Goal: Transaction & Acquisition: Subscribe to service/newsletter

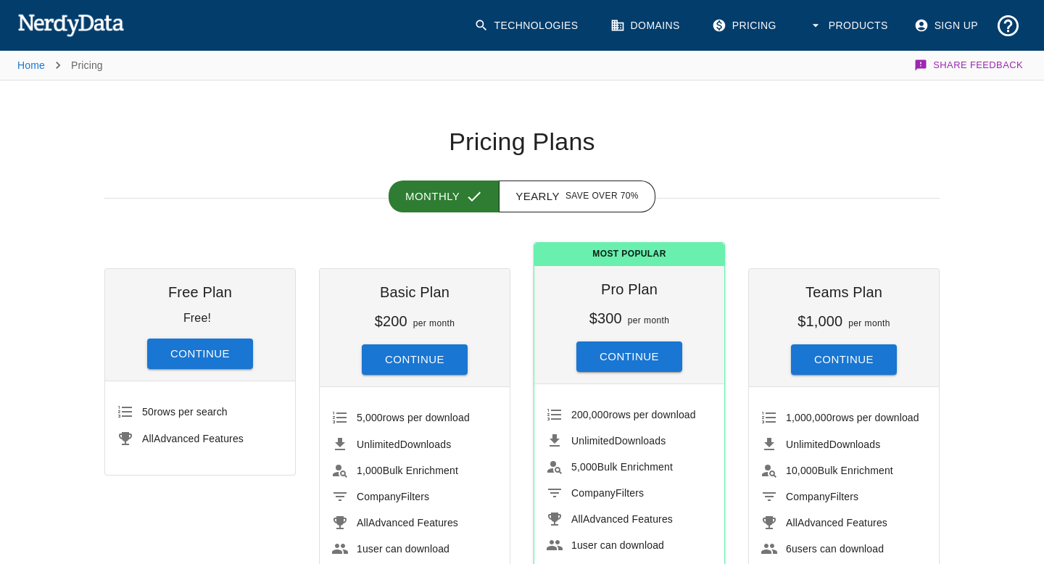
click at [942, 26] on link "Sign Up" at bounding box center [947, 25] width 84 height 37
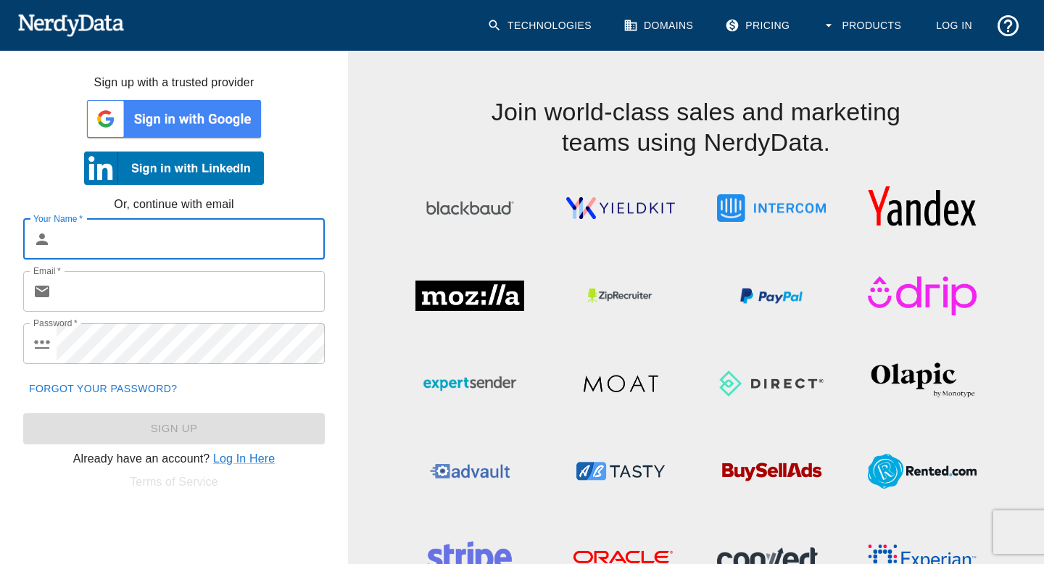
click at [151, 128] on img at bounding box center [174, 118] width 180 height 43
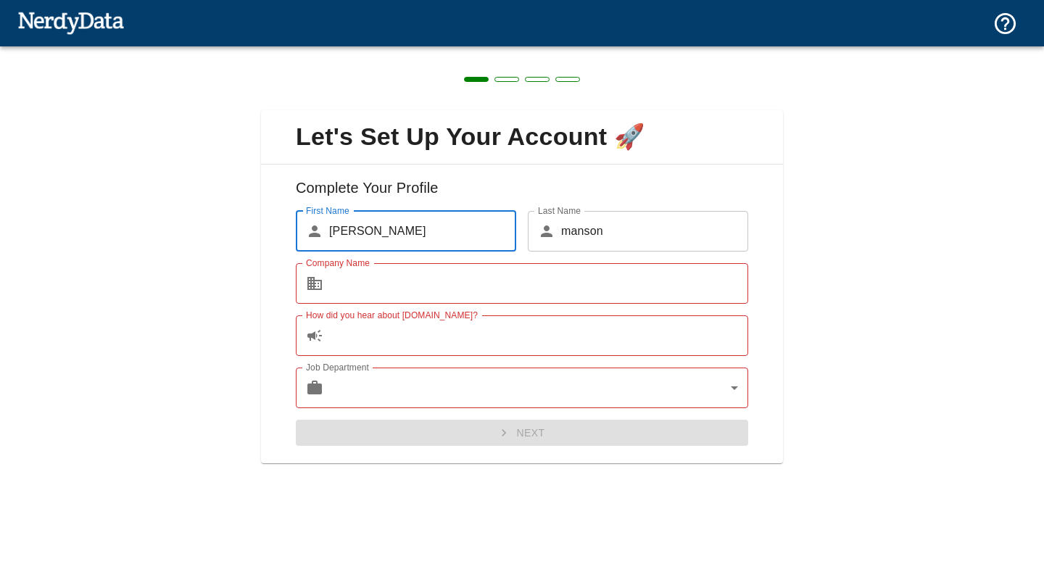
click at [468, 281] on input "Company Name" at bounding box center [538, 283] width 419 height 41
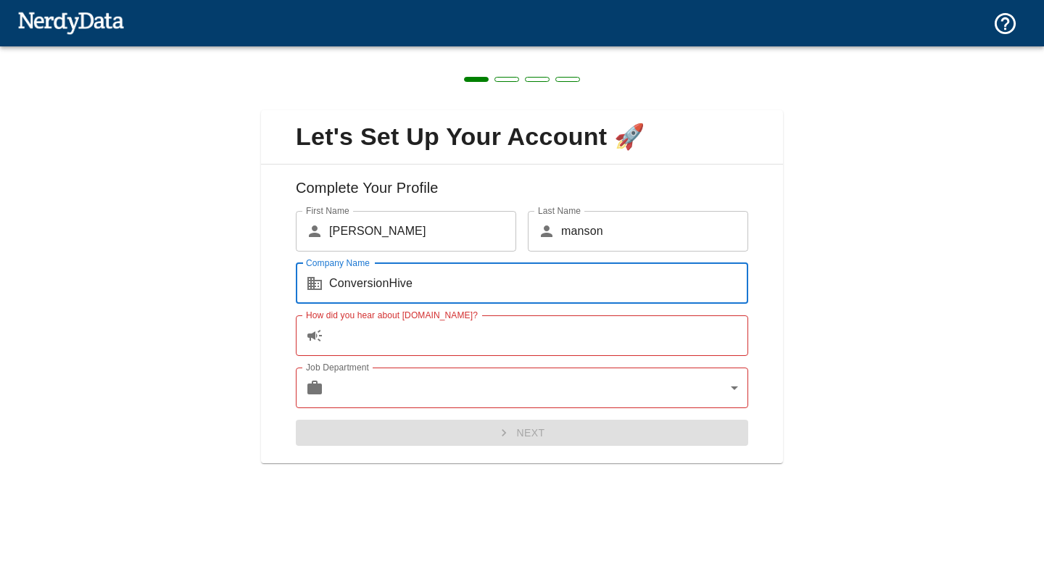
type input "ConversionHive"
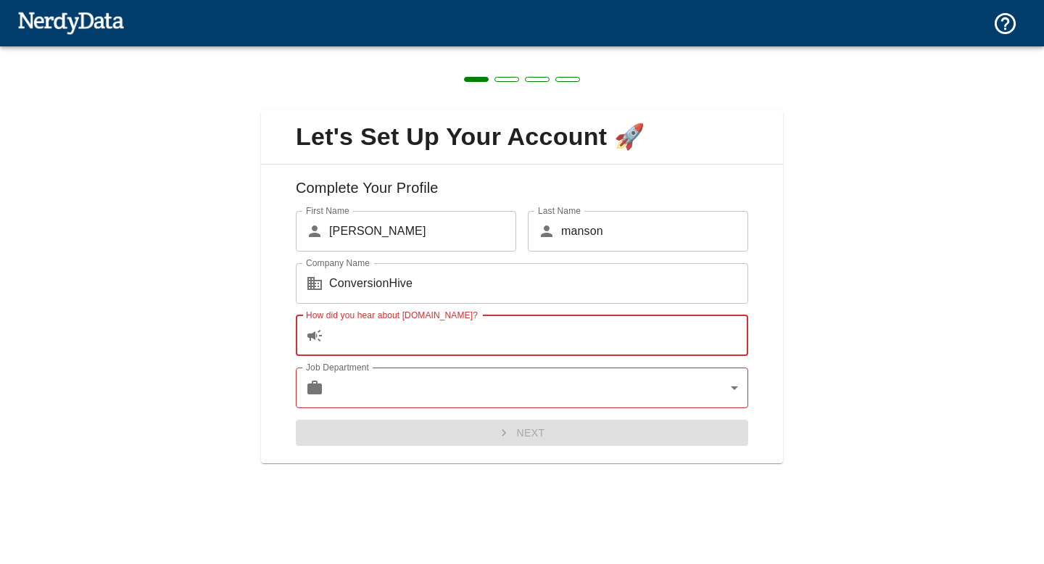
type input "O"
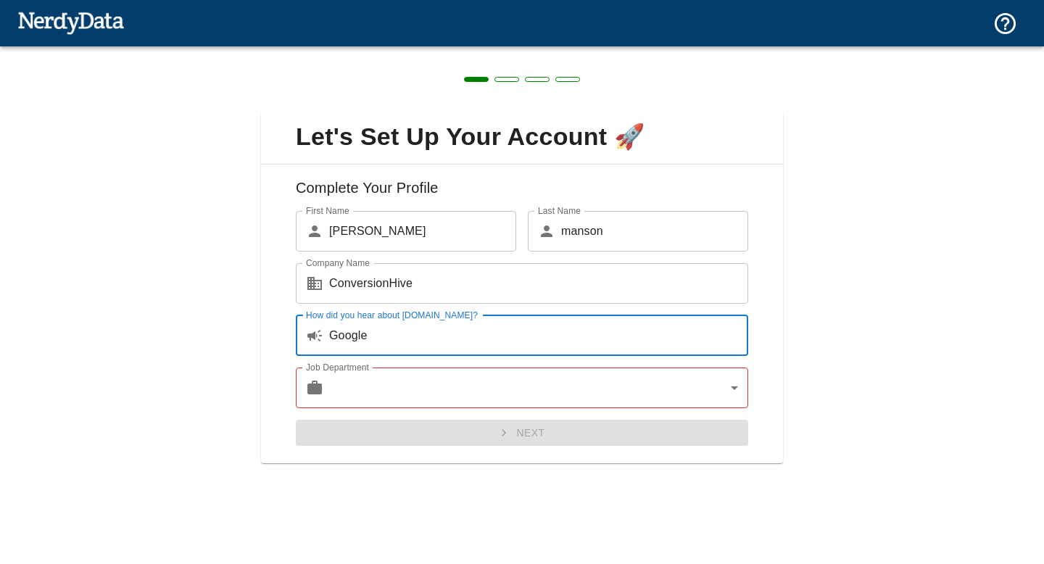
type input "Google"
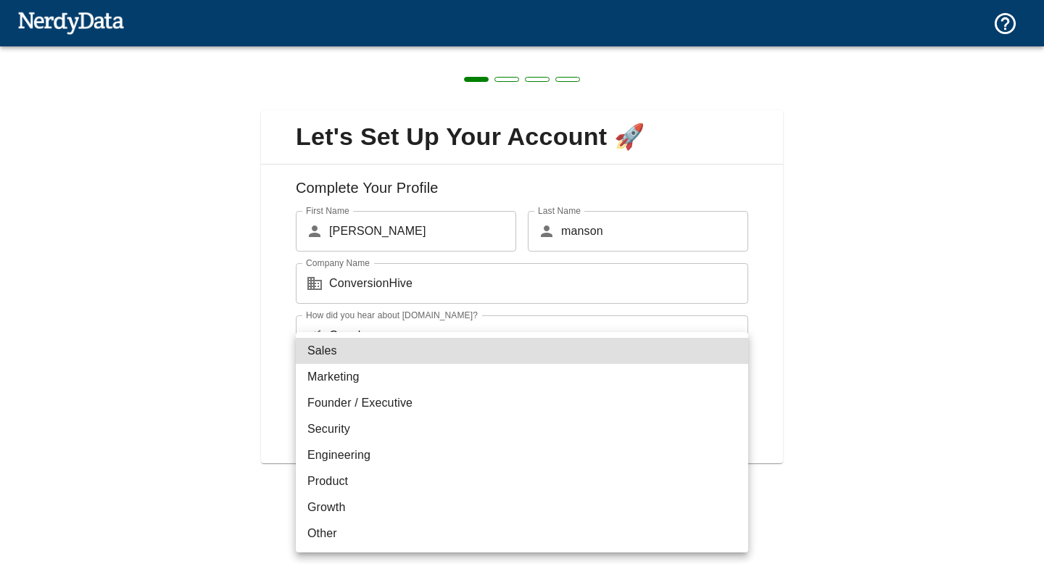
click at [454, 51] on body "Technologies Domains Pricing Products Create a Report Create a list of websites…" at bounding box center [522, 25] width 1044 height 51
click at [404, 359] on li "Sales" at bounding box center [522, 351] width 452 height 26
type input "sales"
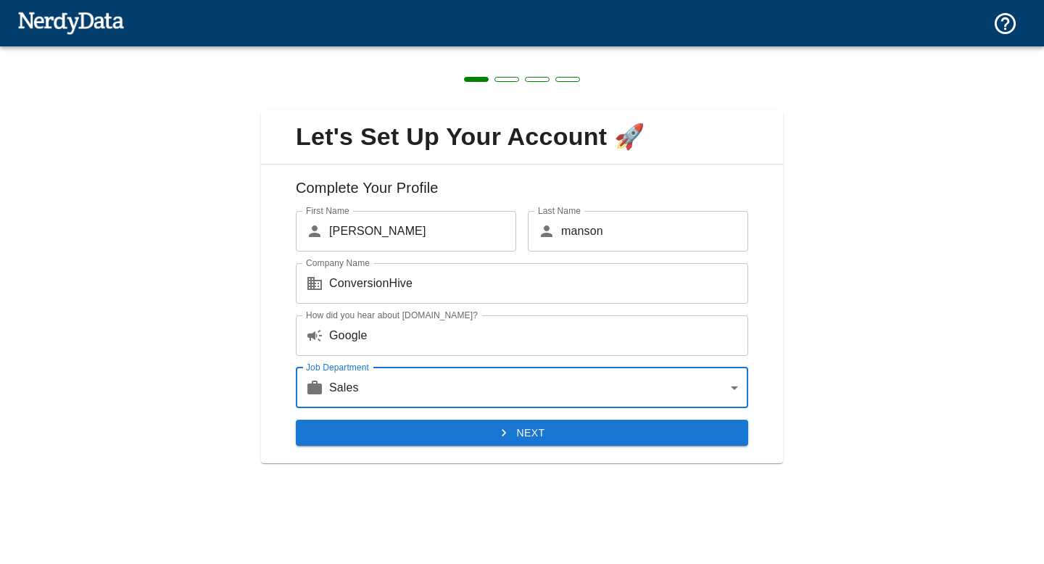
click at [451, 447] on div "Complete Your Profile First Name ​ [PERSON_NAME] First Name Last Name ​ [PERSON…" at bounding box center [522, 314] width 522 height 299
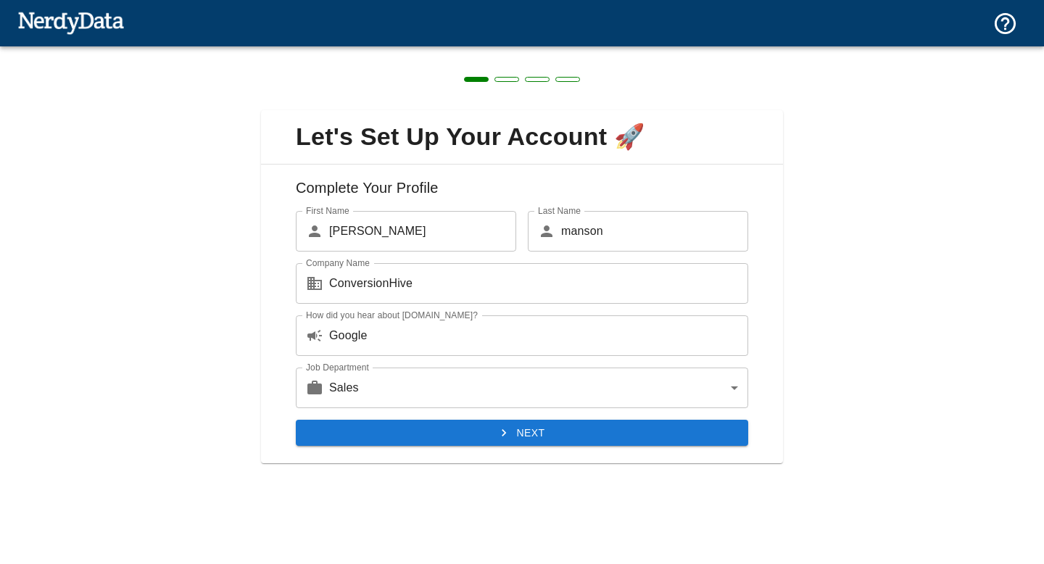
click at [472, 432] on button "Next" at bounding box center [522, 433] width 452 height 27
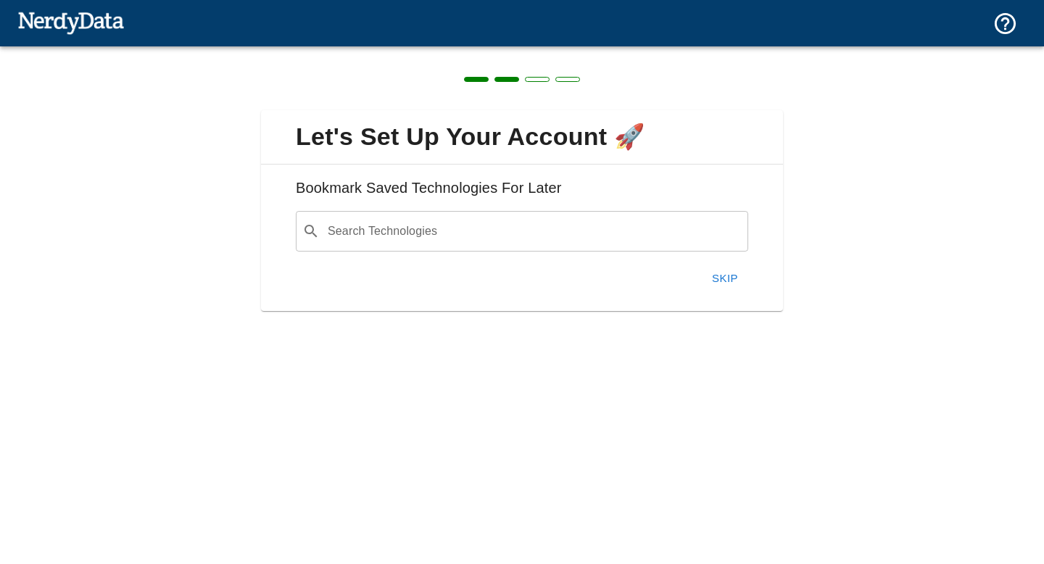
click at [425, 235] on input "Search Technologies" at bounding box center [533, 231] width 416 height 28
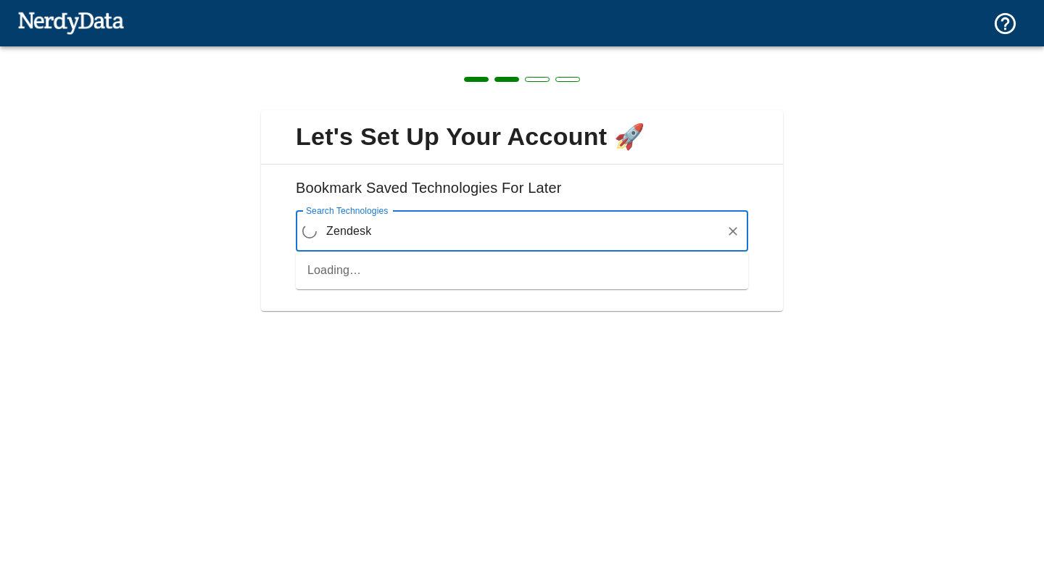
type input "Zendesk"
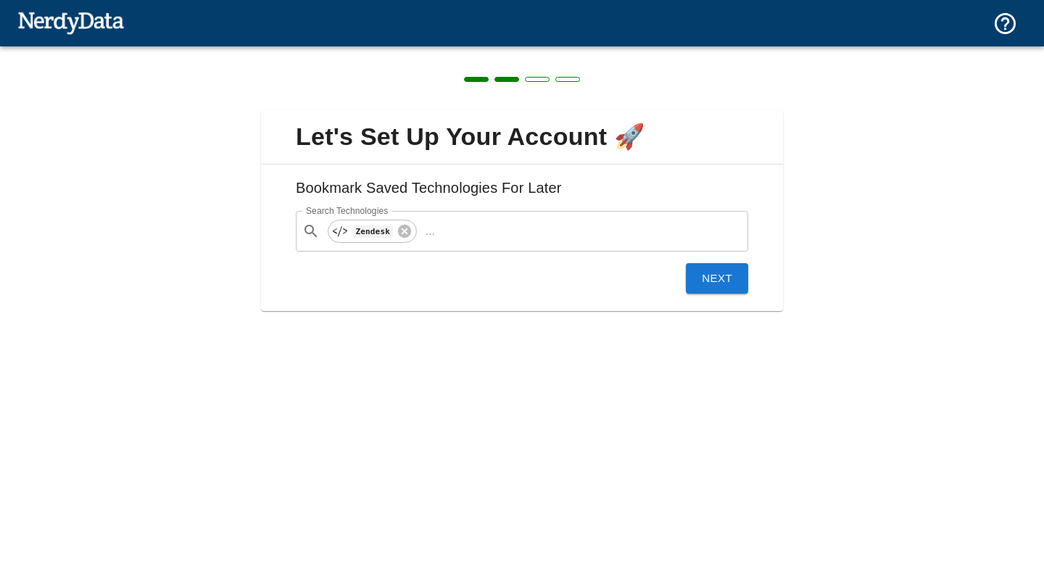
click at [724, 294] on div "Bookmark Saved Technologies For Later Search Technologies ​ Zendesk ... Search …" at bounding box center [522, 238] width 522 height 146
click at [733, 275] on button "Next" at bounding box center [717, 278] width 62 height 30
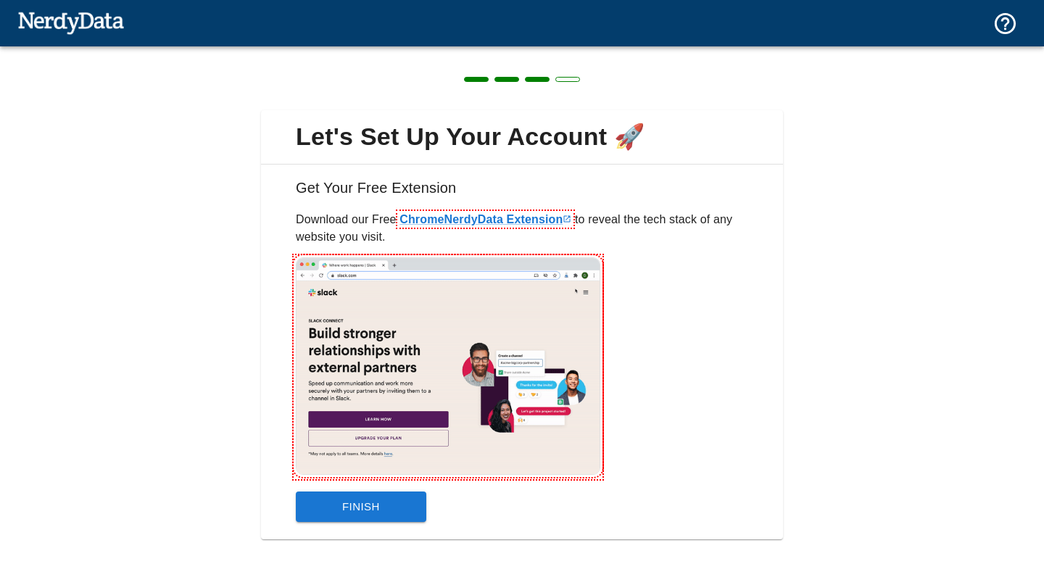
scroll to position [21, 0]
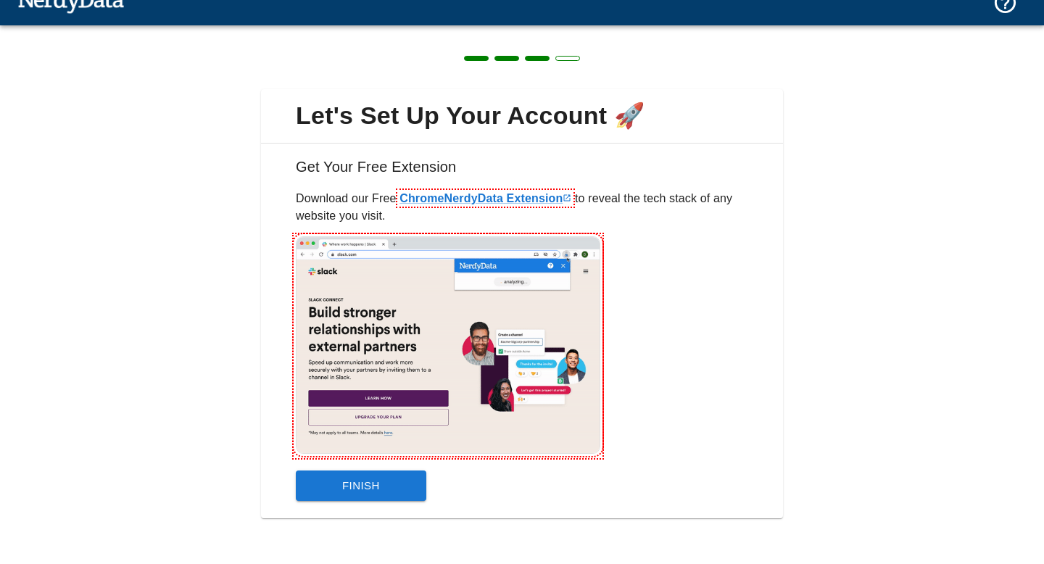
click at [394, 482] on button "Finish" at bounding box center [361, 485] width 130 height 30
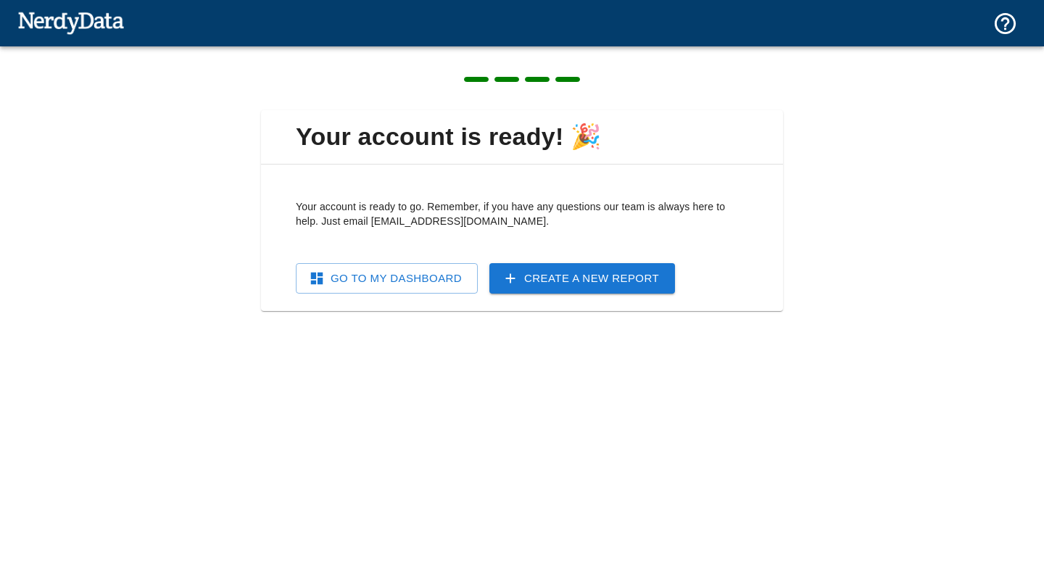
scroll to position [0, 0]
click at [405, 271] on link "Go To My Dashboard" at bounding box center [387, 278] width 182 height 30
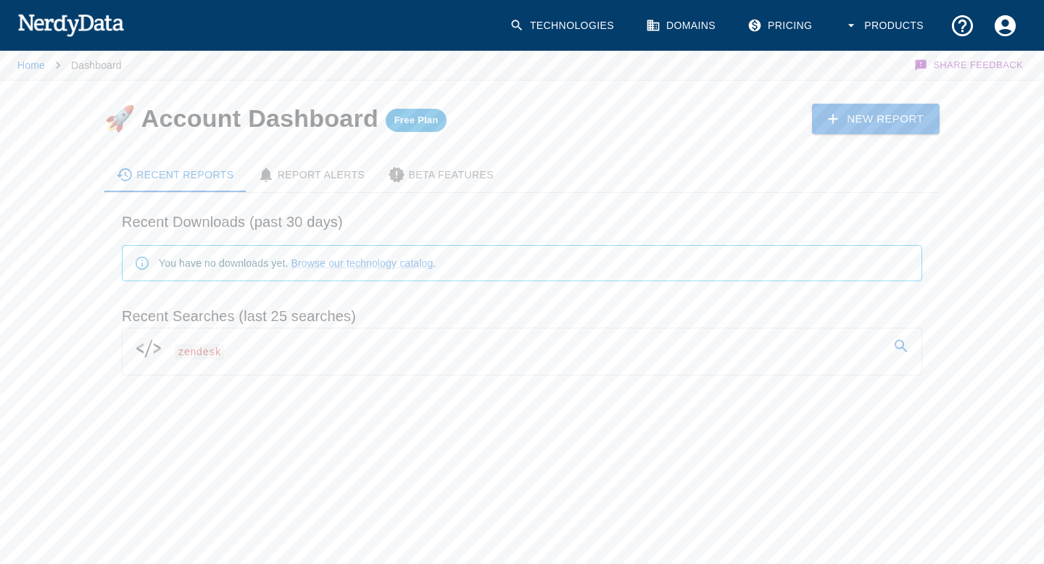
click at [894, 126] on link "New Report" at bounding box center [876, 119] width 128 height 30
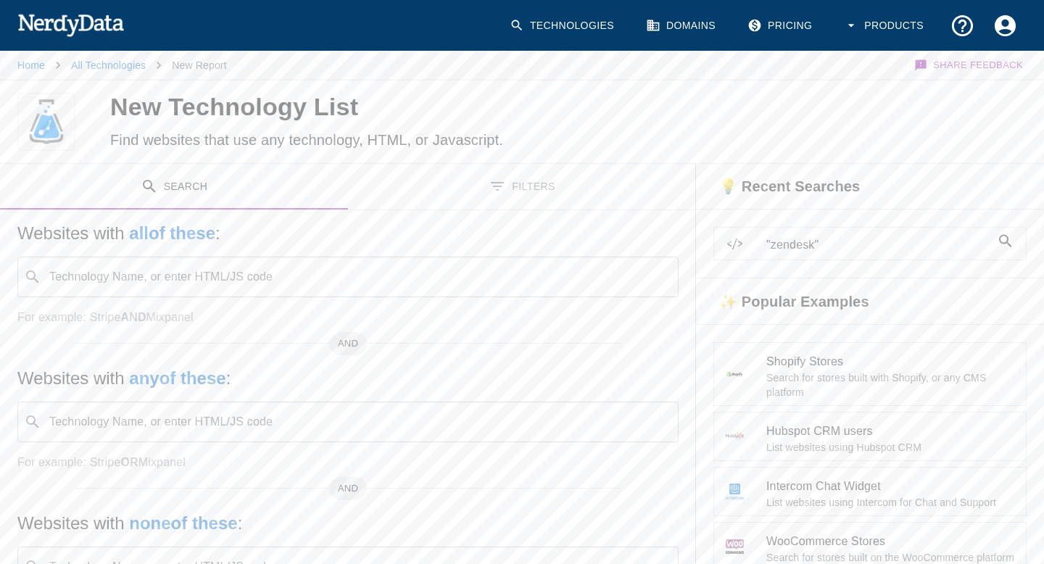
click at [280, 296] on body "Technologies Domains Pricing Products Home All Technologies New Report Share Fe…" at bounding box center [522, 393] width 1044 height 786
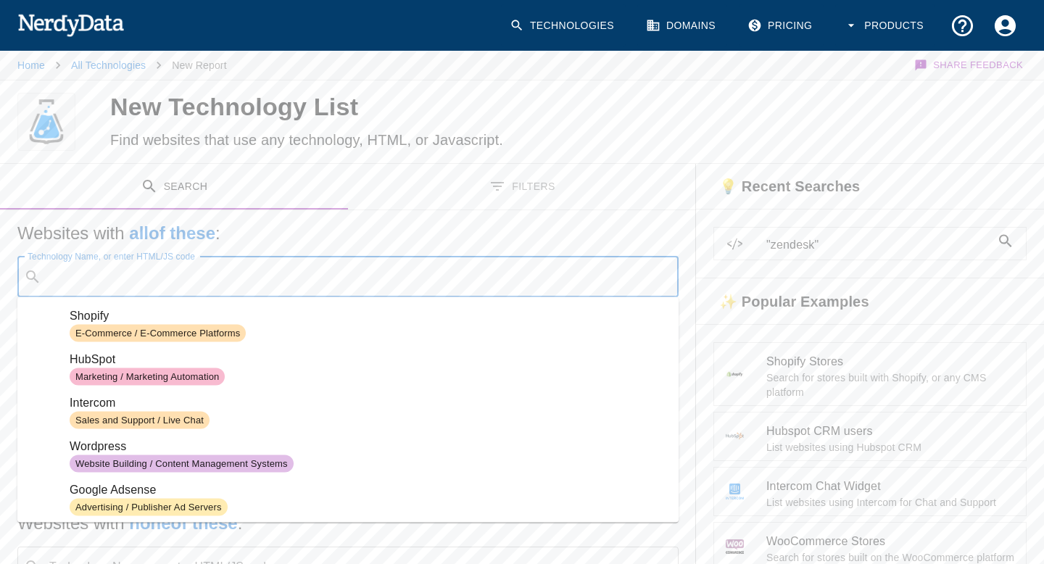
click at [212, 277] on input "Technology Name, or enter HTML/JS code" at bounding box center [359, 277] width 625 height 28
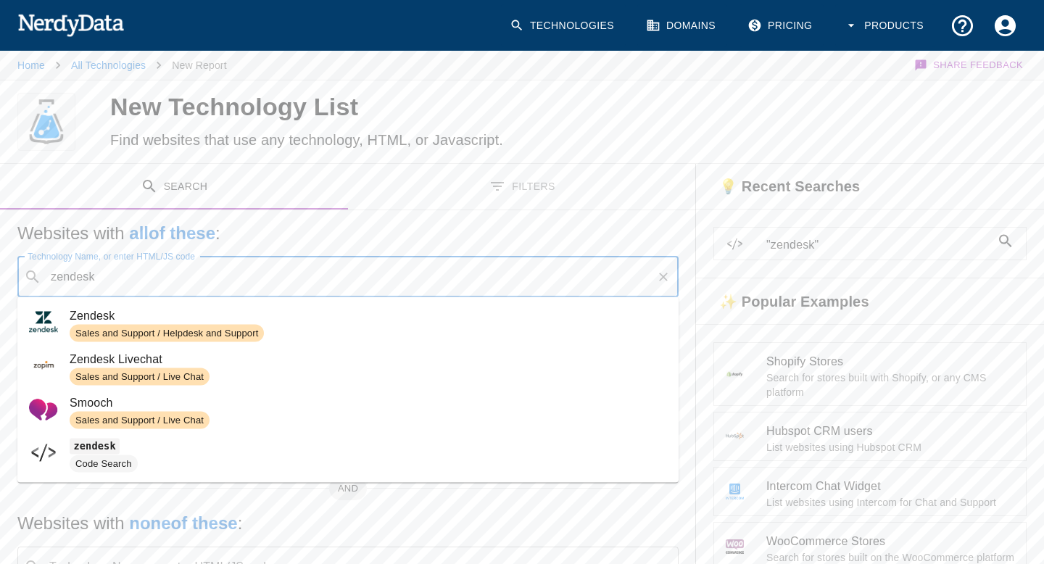
click at [333, 325] on span "Sales and Support / Helpdesk and Support" at bounding box center [368, 333] width 597 height 17
type input "zendesk"
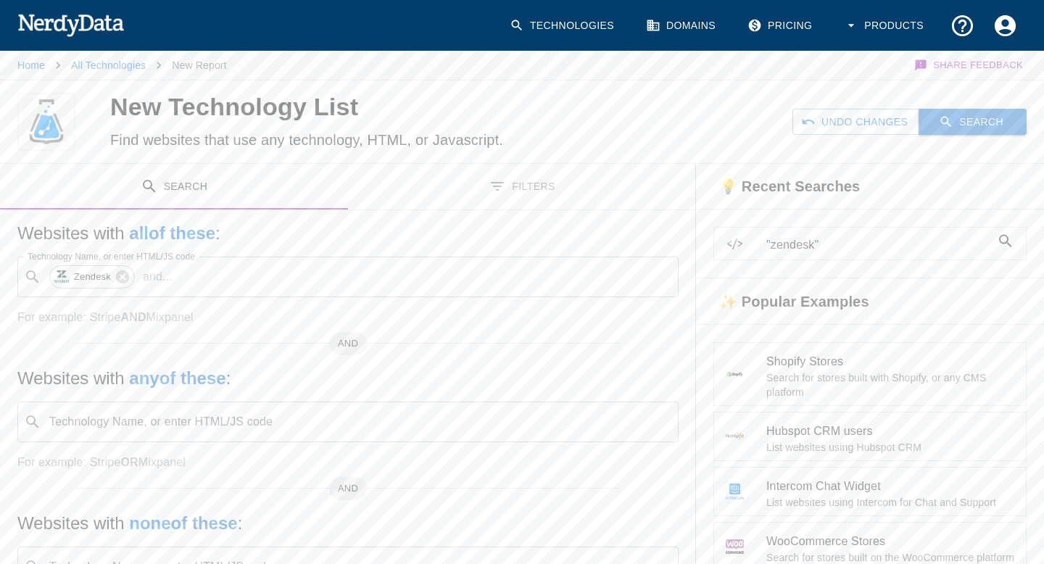
click at [967, 115] on button "Search" at bounding box center [972, 122] width 108 height 27
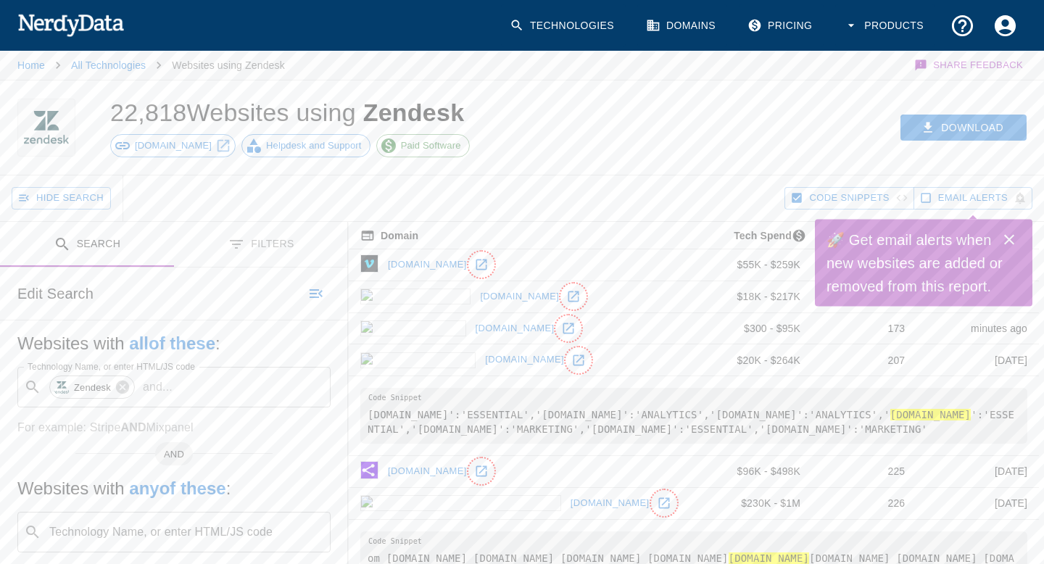
click at [1013, 238] on icon "Close" at bounding box center [1008, 239] width 17 height 17
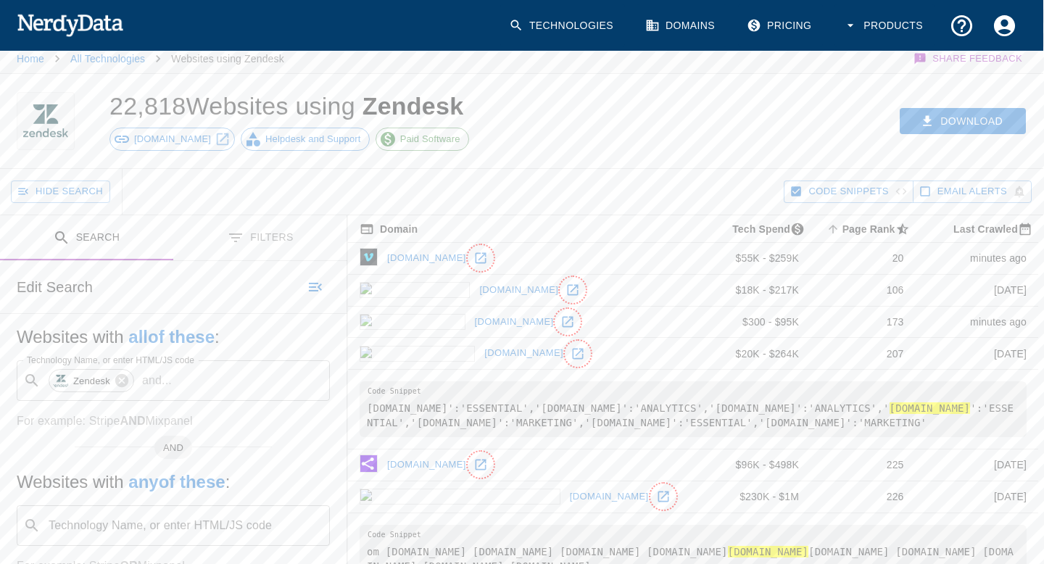
scroll to position [0, 1]
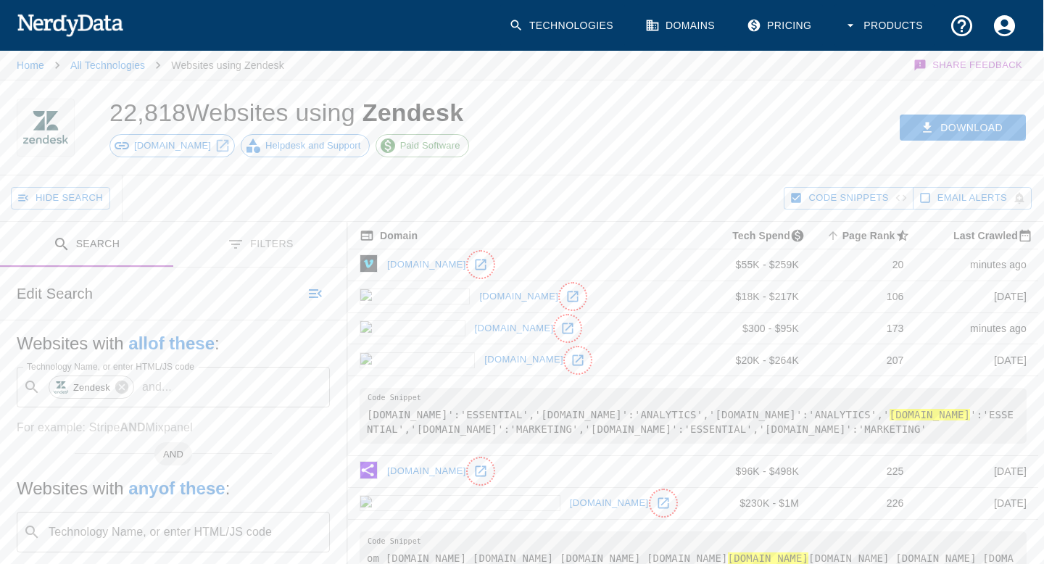
click at [684, 30] on link "Domains" at bounding box center [681, 25] width 90 height 43
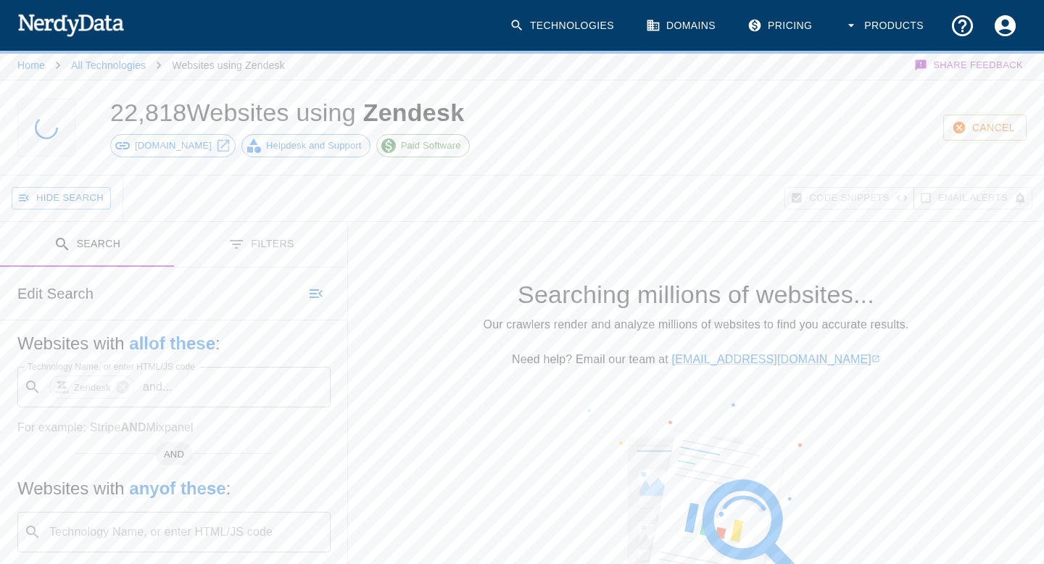
scroll to position [0, 0]
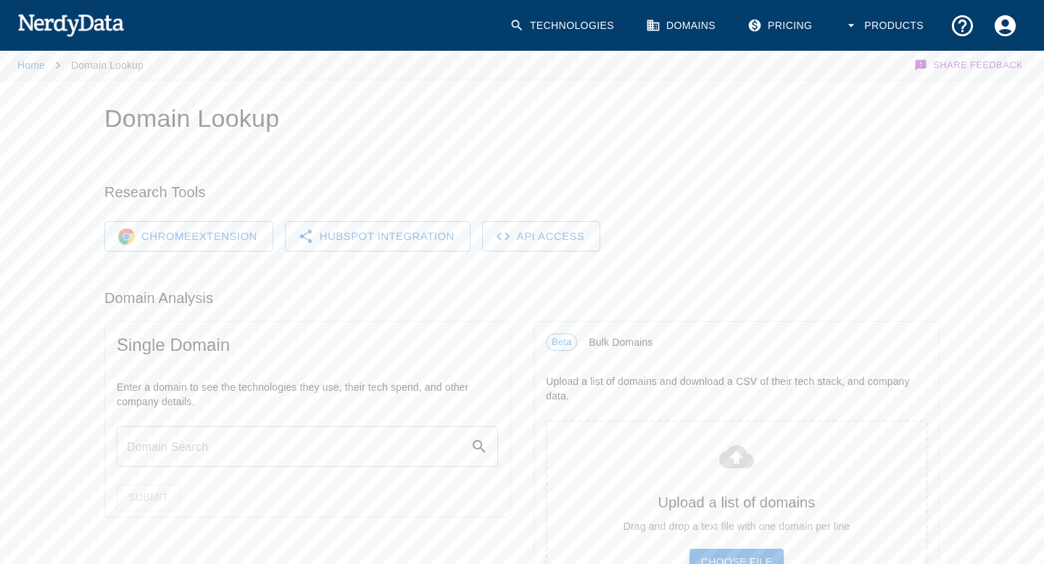
click at [603, 19] on link "Technologies" at bounding box center [563, 25] width 125 height 43
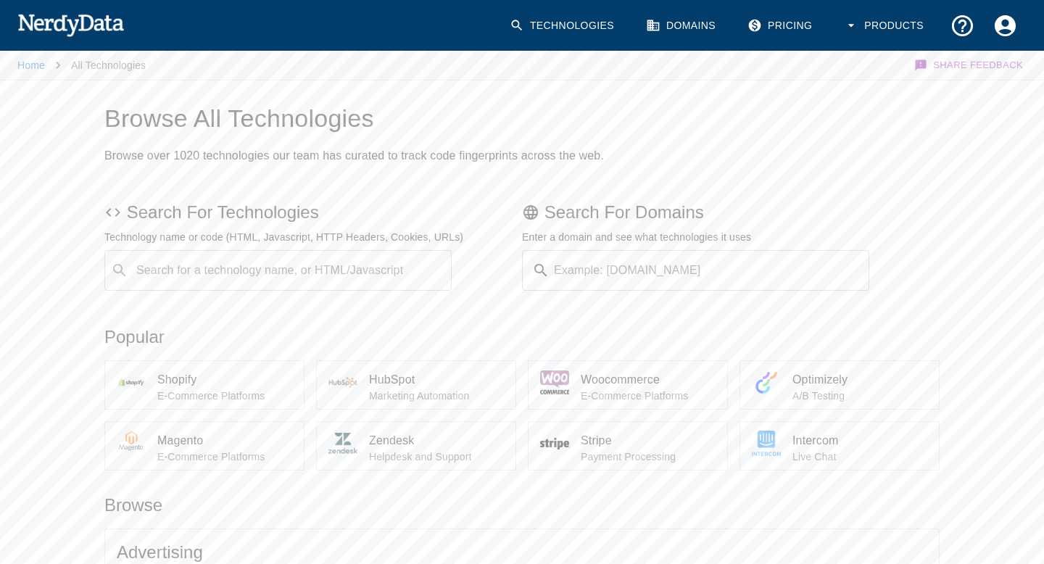
click at [278, 275] on div "Search for a technology name, or HTML/Javascript ​ Search for a technology name…" at bounding box center [277, 270] width 347 height 41
type input "in"
click at [823, 449] on p "Live Chat" at bounding box center [859, 456] width 135 height 14
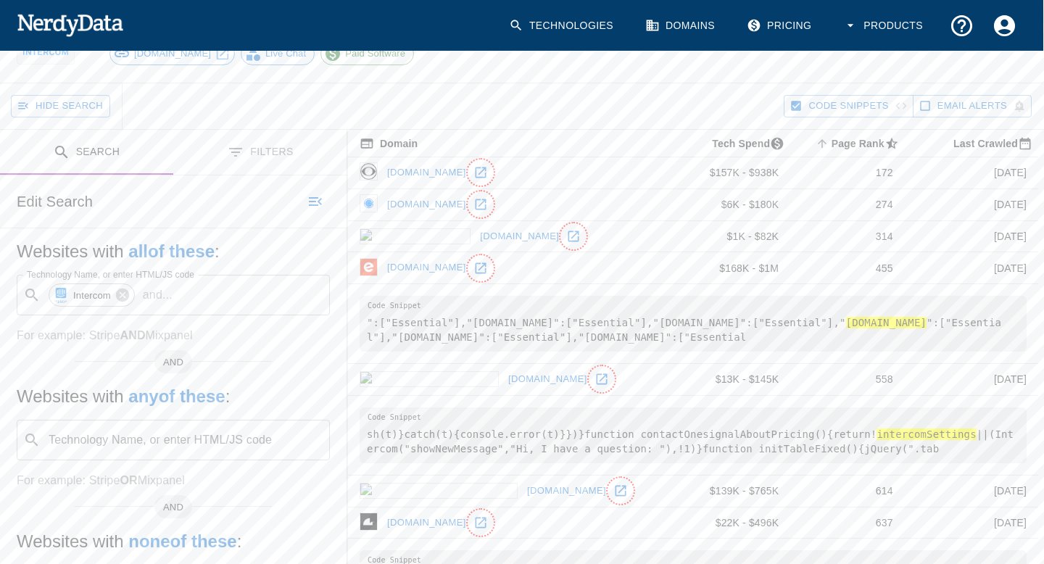
scroll to position [0, 1]
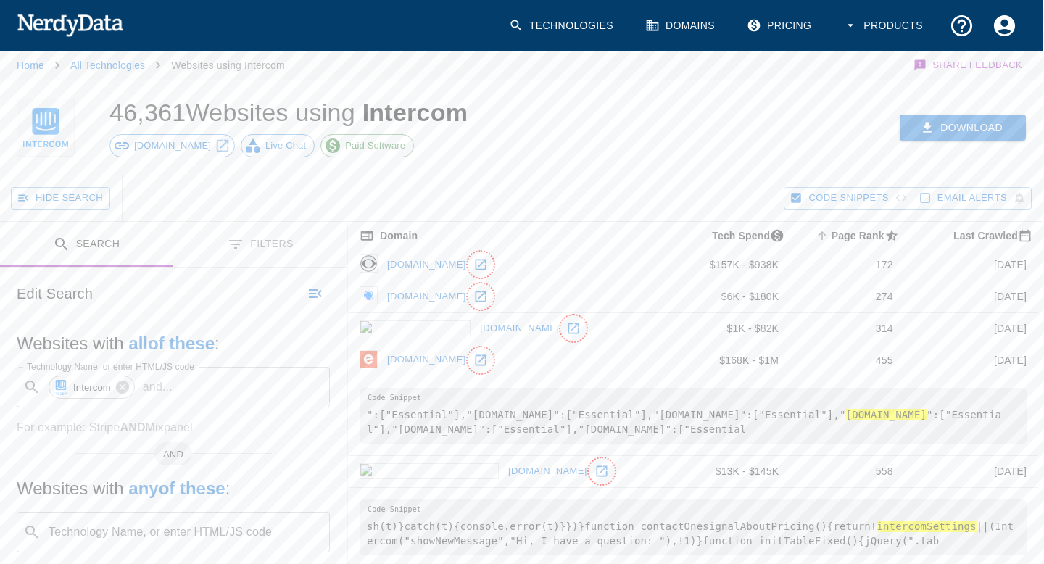
click at [946, 129] on button "Download" at bounding box center [962, 128] width 126 height 27
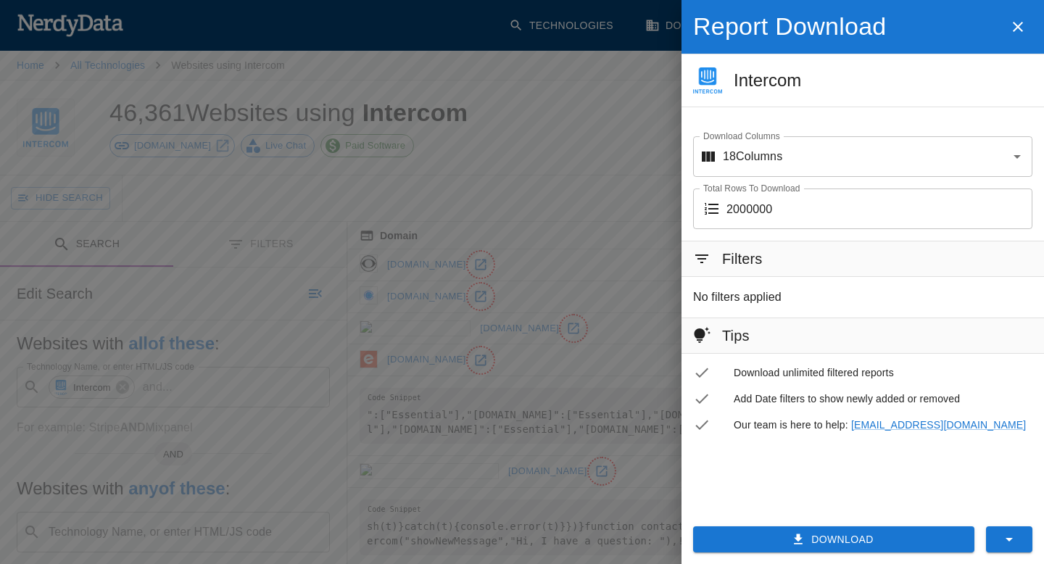
click at [857, 552] on button "Download" at bounding box center [833, 539] width 281 height 27
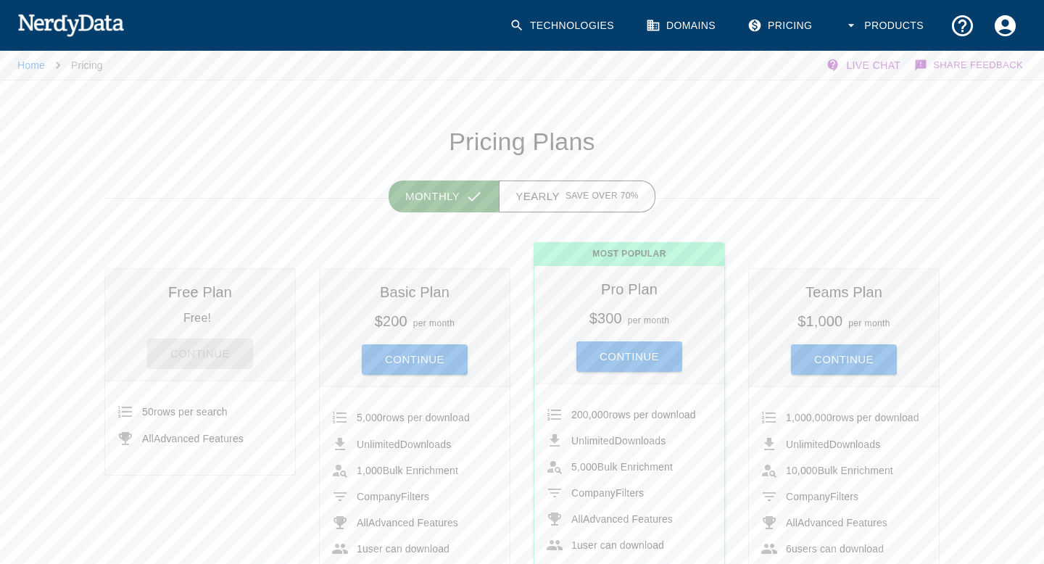
click at [609, 31] on link "Technologies" at bounding box center [563, 25] width 125 height 43
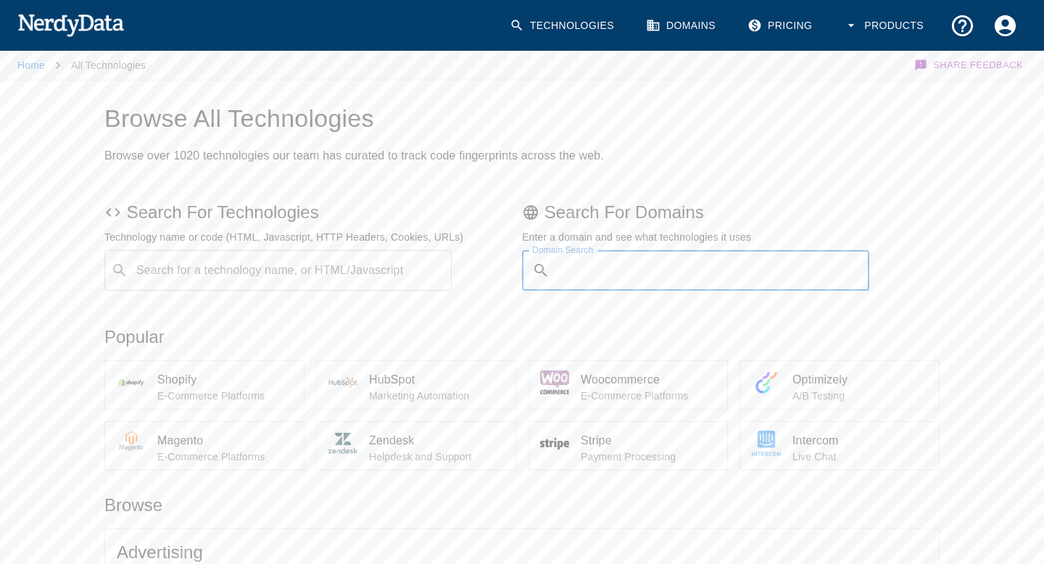
click at [615, 266] on input "Domain Search" at bounding box center [712, 270] width 314 height 41
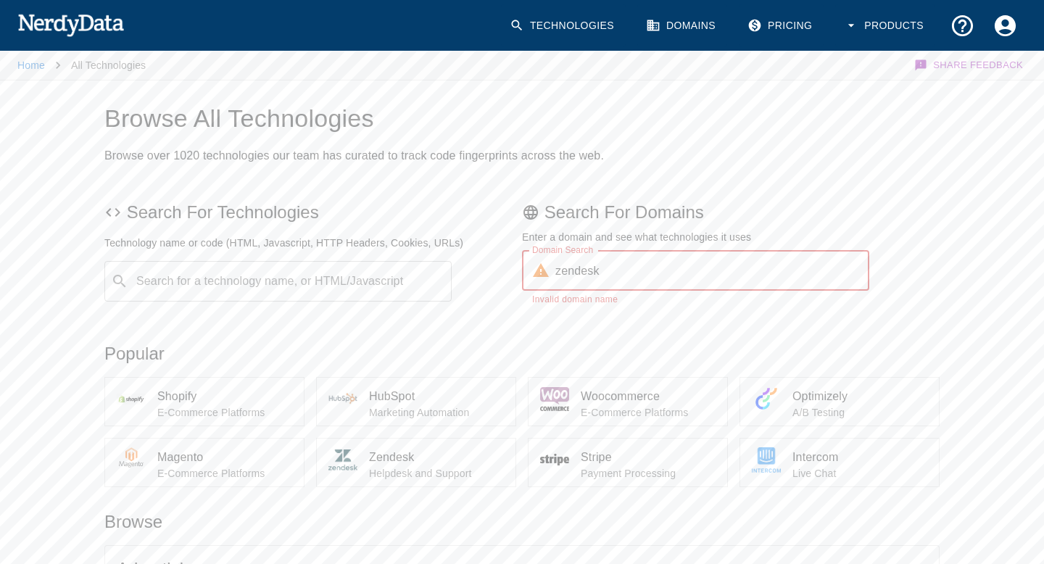
type input "zendesk"
click at [586, 266] on input "zendesk" at bounding box center [712, 270] width 314 height 41
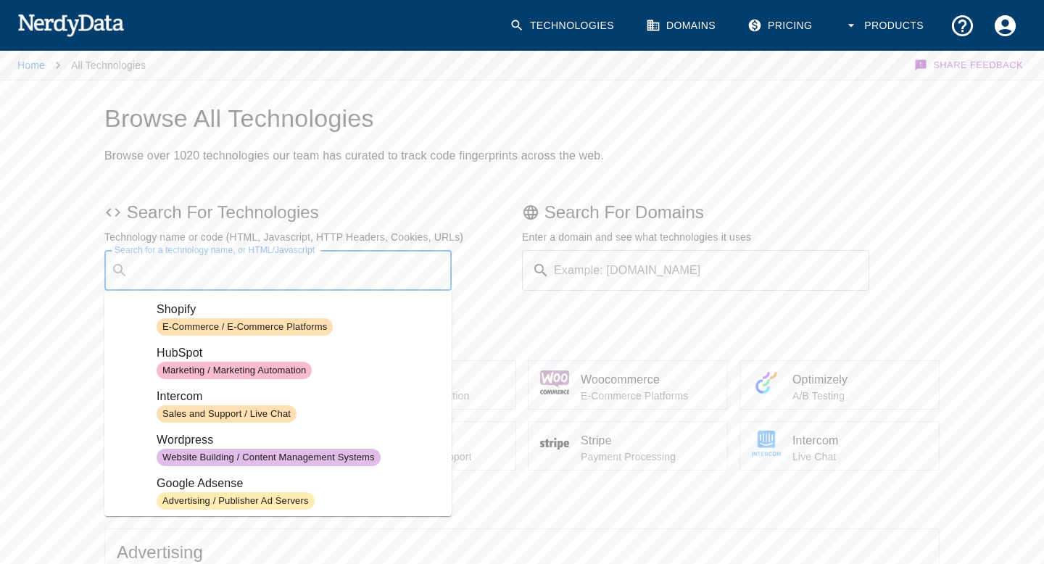
click at [282, 270] on input "Search for a technology name, or HTML/Javascript" at bounding box center [289, 271] width 311 height 28
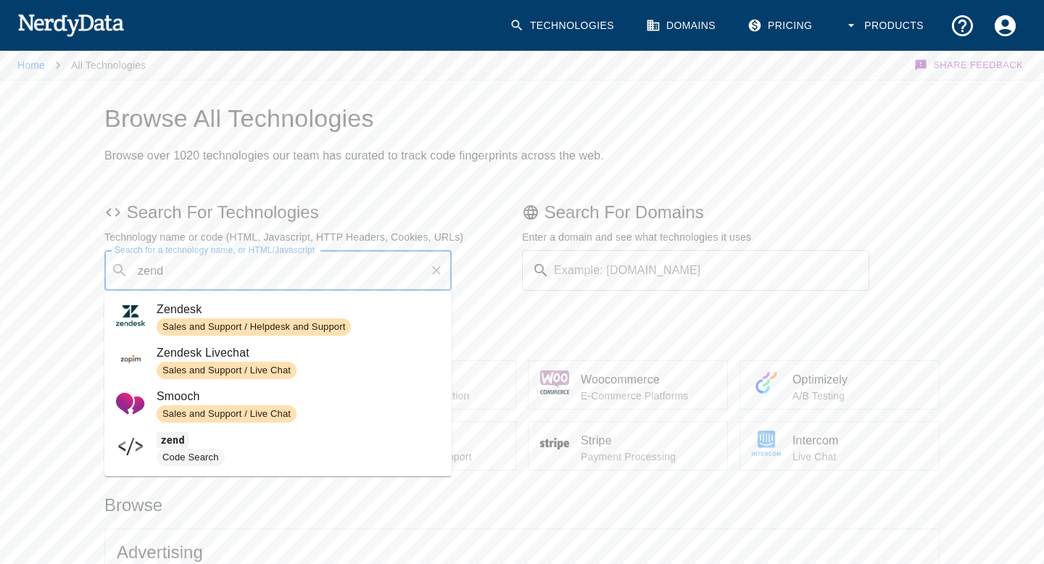
click at [148, 307] on div at bounding box center [136, 318] width 41 height 34
type input "zend"
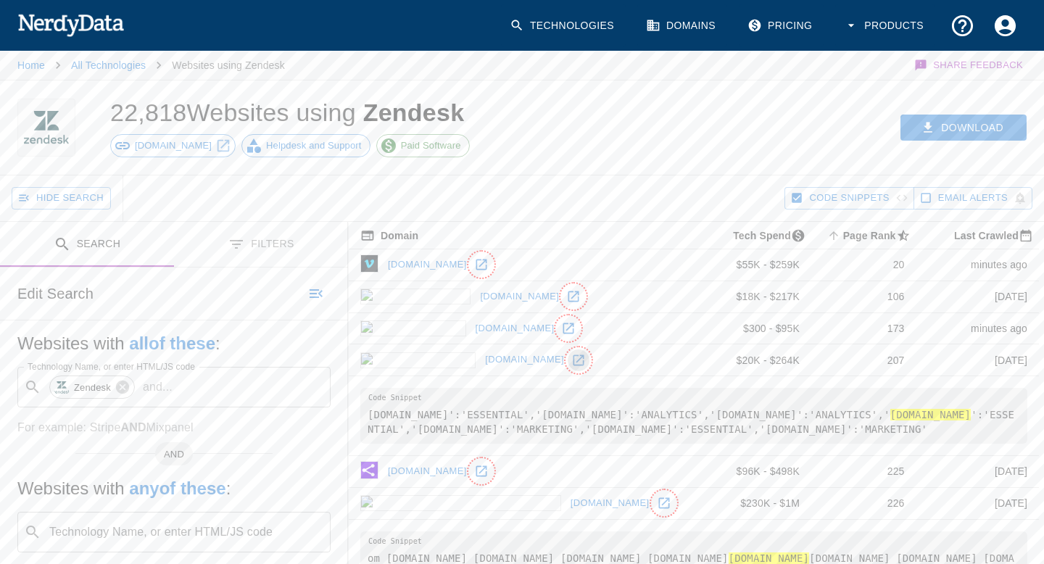
click at [573, 361] on icon at bounding box center [578, 359] width 11 height 11
click at [474, 264] on icon at bounding box center [481, 264] width 14 height 14
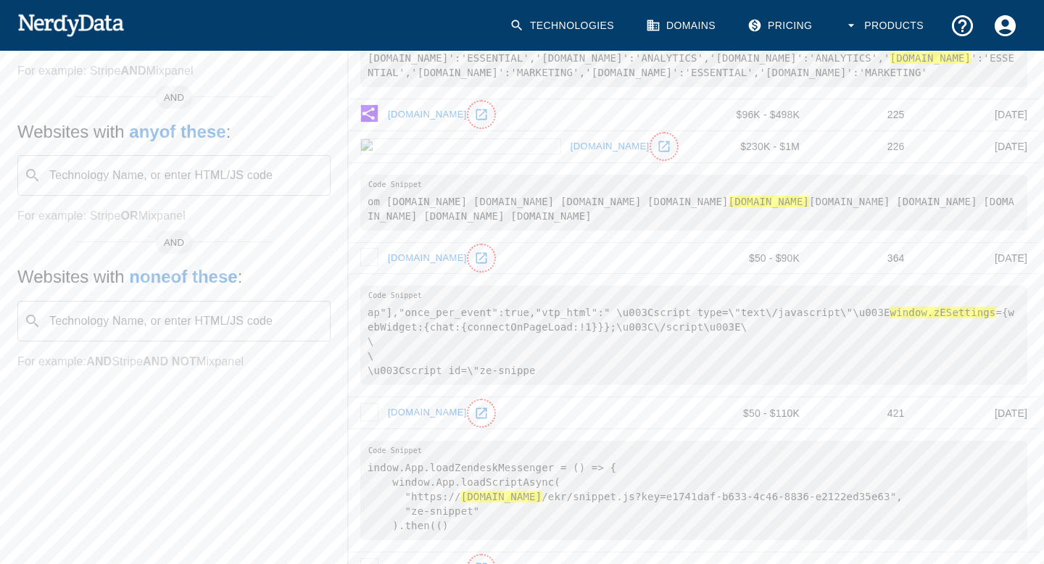
scroll to position [358, 0]
click at [485, 114] on icon at bounding box center [481, 113] width 14 height 14
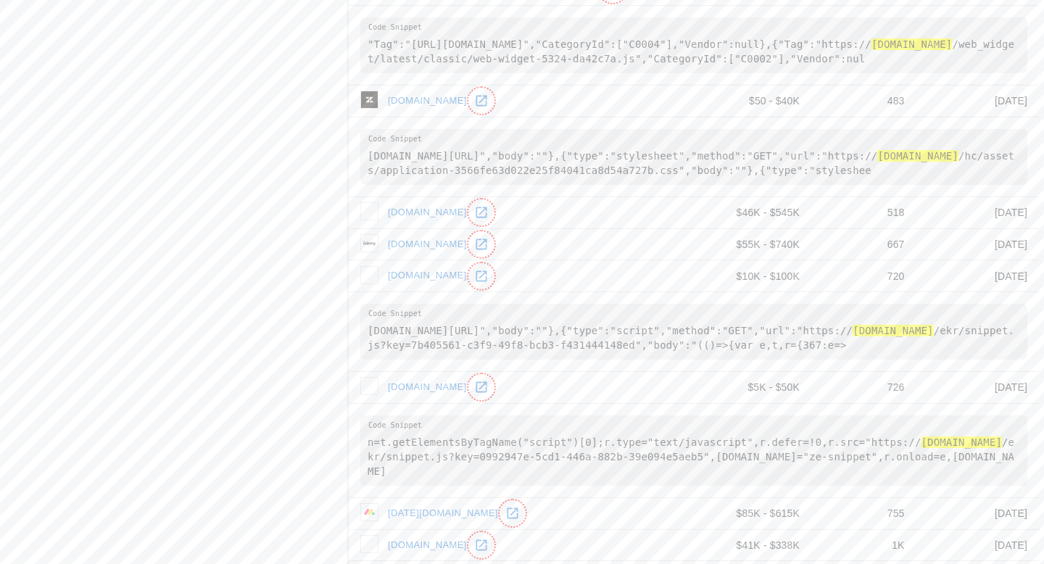
scroll to position [1170, 0]
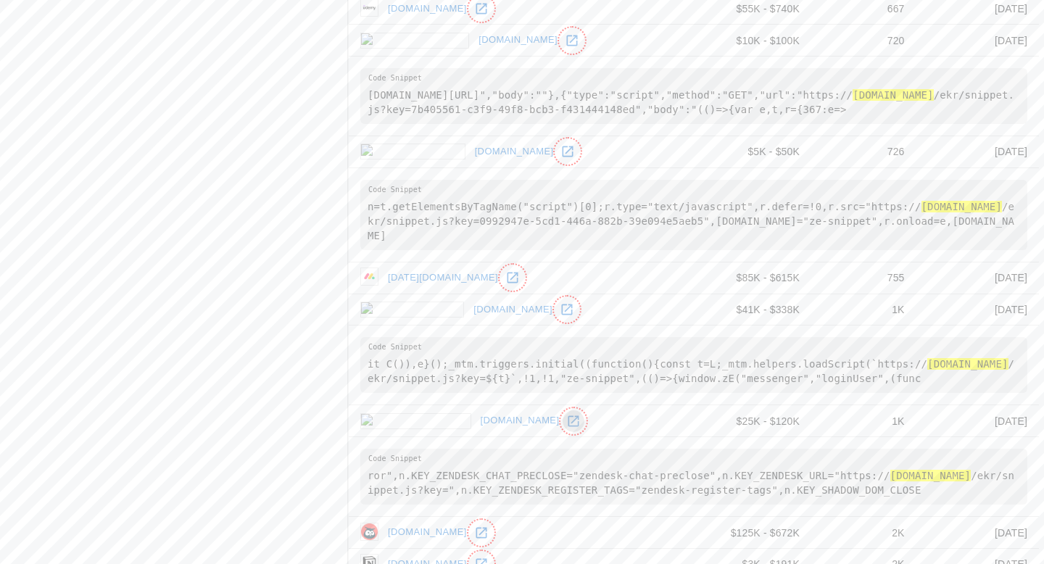
click at [566, 414] on icon at bounding box center [573, 421] width 14 height 14
